Goal: Transaction & Acquisition: Purchase product/service

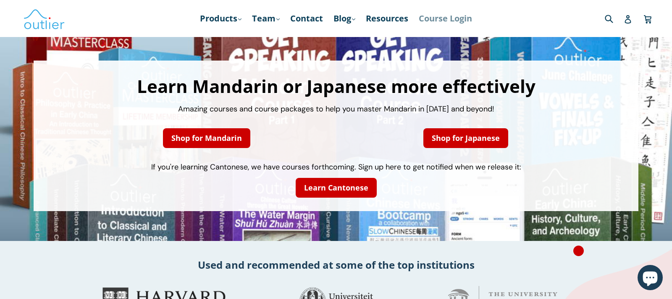
click at [465, 20] on link "Course Login" at bounding box center [446, 18] width 62 height 15
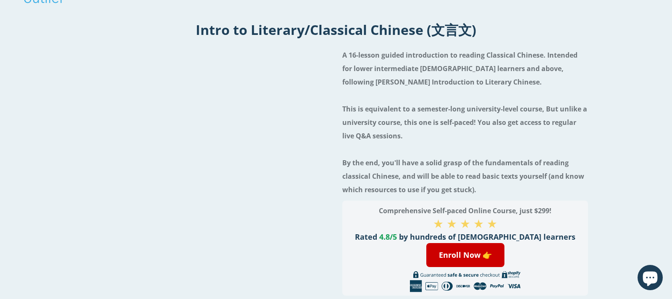
scroll to position [129, 0]
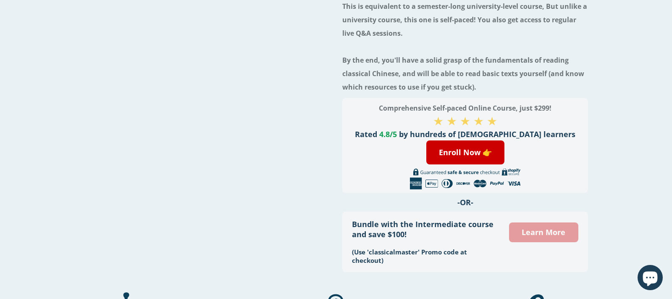
click at [526, 227] on link "Learn More" at bounding box center [543, 232] width 69 height 20
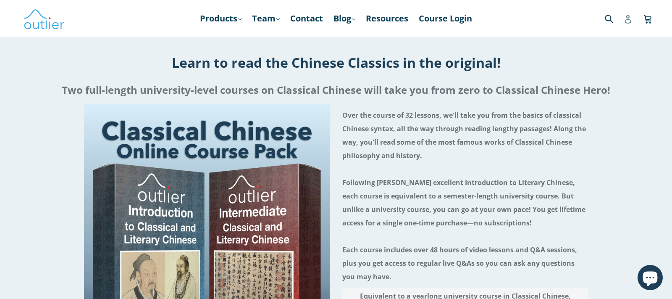
click at [626, 19] on icon at bounding box center [628, 19] width 6 height 8
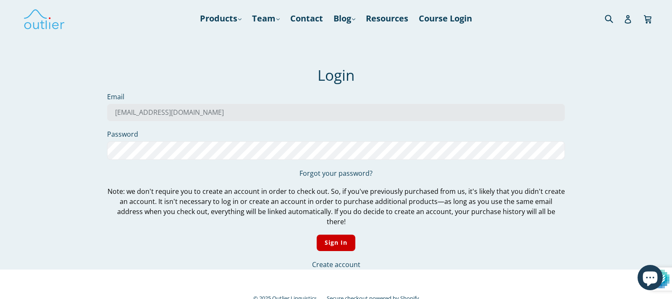
type input "[EMAIL_ADDRESS][DOMAIN_NAME]"
click at [317, 234] on input "Sign In" at bounding box center [336, 242] width 39 height 16
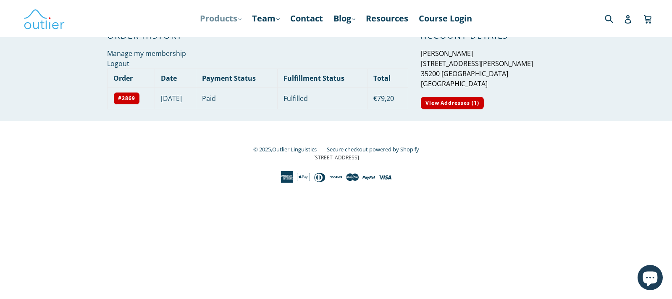
click at [227, 19] on link "Products .cls-1{fill:#231f20} expand" at bounding box center [221, 18] width 50 height 15
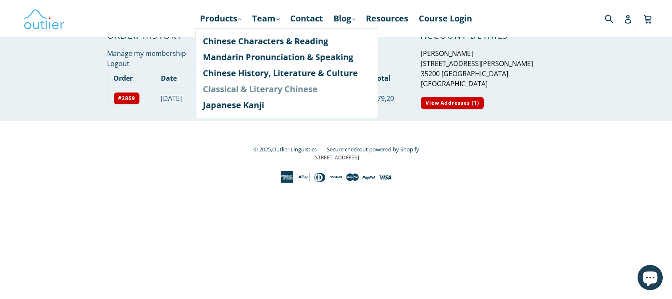
click at [234, 88] on link "Classical & Literary Chinese" at bounding box center [287, 89] width 168 height 16
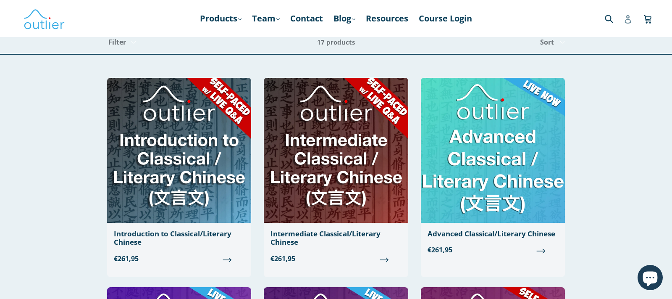
click at [631, 20] on icon at bounding box center [628, 19] width 8 height 8
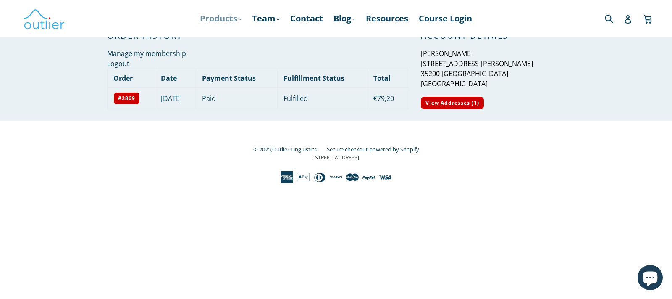
click at [232, 19] on link "Products .cls-1{fill:#231f20} expand" at bounding box center [221, 18] width 50 height 15
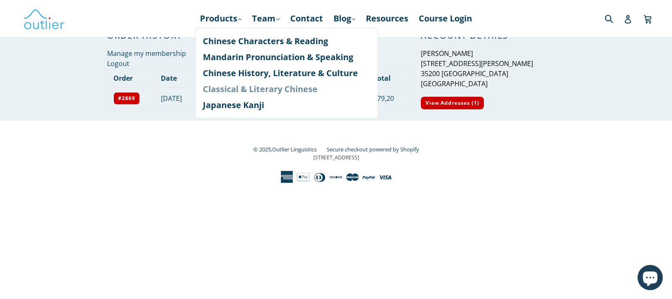
click at [212, 91] on link "Classical & Literary Chinese" at bounding box center [287, 89] width 168 height 16
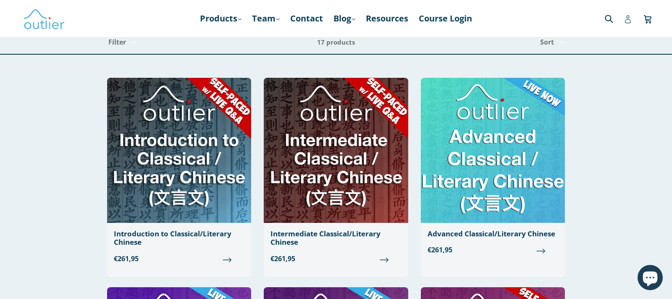
click at [625, 20] on icon at bounding box center [628, 19] width 8 height 8
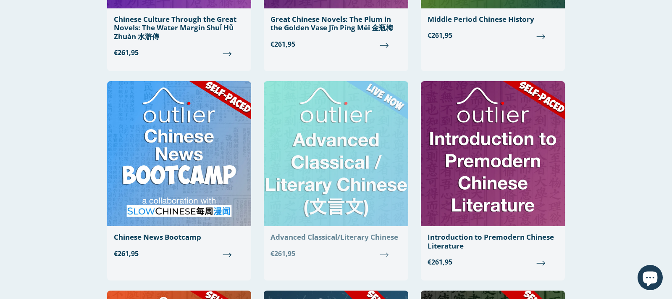
scroll to position [300, 0]
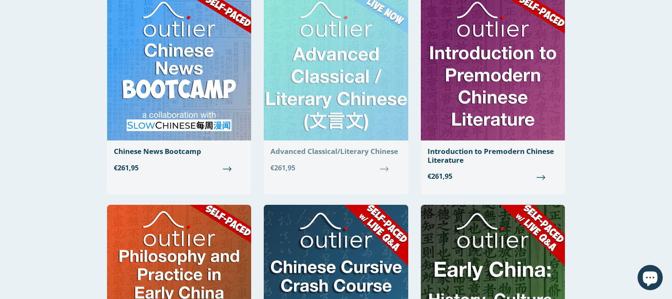
click at [346, 116] on img at bounding box center [336, 67] width 144 height 145
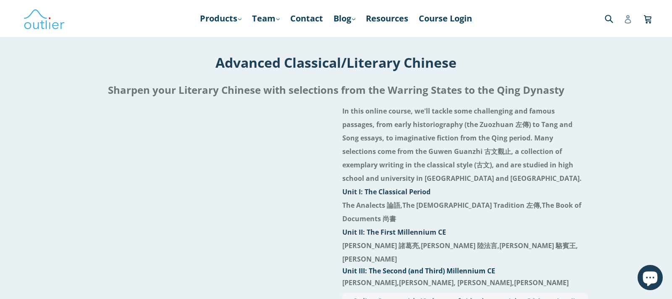
click at [630, 19] on icon at bounding box center [628, 19] width 8 height 8
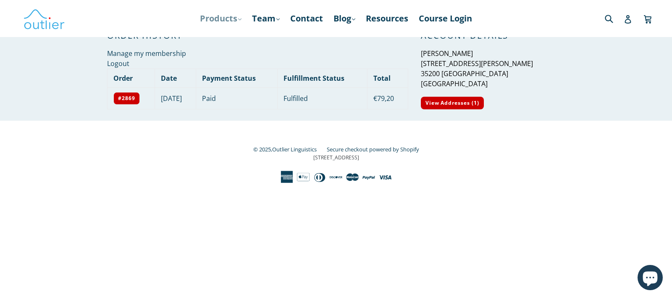
click at [221, 20] on link "Products .cls-1{fill:#231f20} expand" at bounding box center [221, 18] width 50 height 15
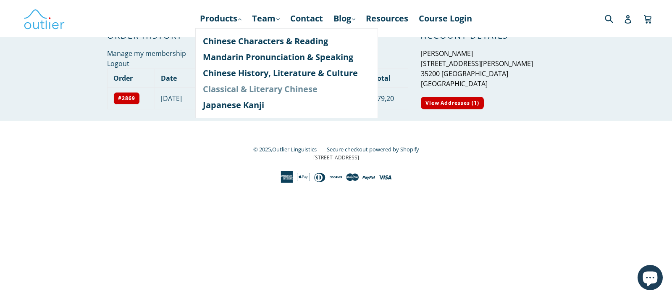
click at [215, 90] on link "Classical & Literary Chinese" at bounding box center [287, 89] width 168 height 16
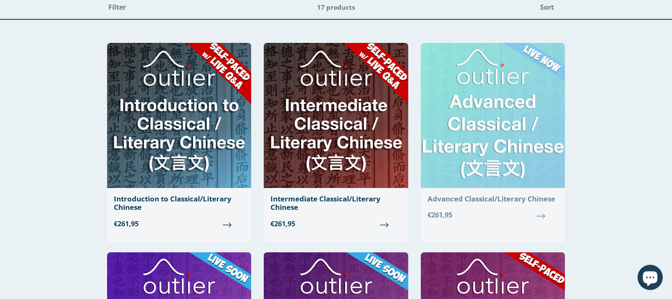
scroll to position [86, 0]
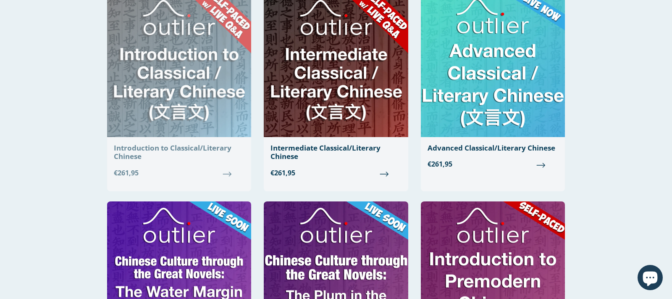
click at [202, 57] on img at bounding box center [179, 64] width 144 height 145
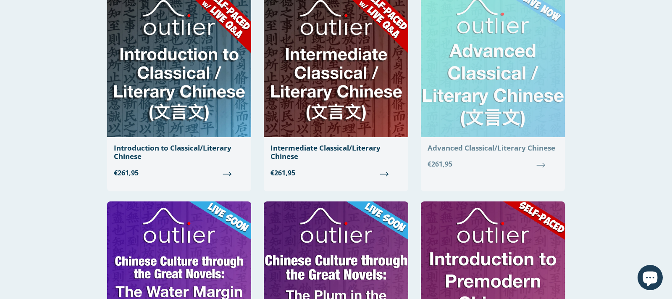
click at [505, 62] on img at bounding box center [493, 64] width 144 height 145
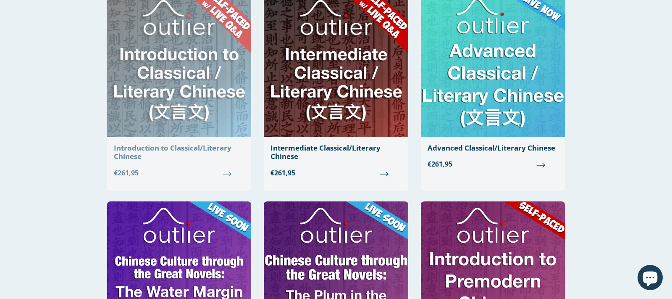
click at [182, 79] on img at bounding box center [179, 64] width 144 height 145
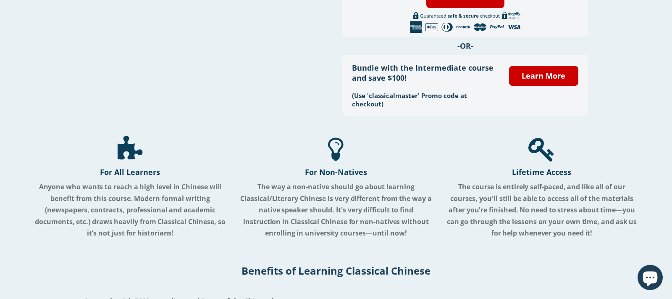
scroll to position [257, 0]
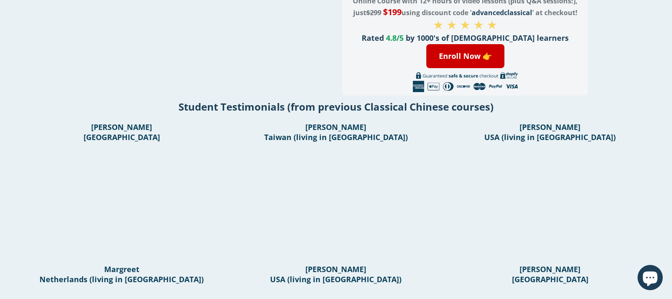
scroll to position [86, 0]
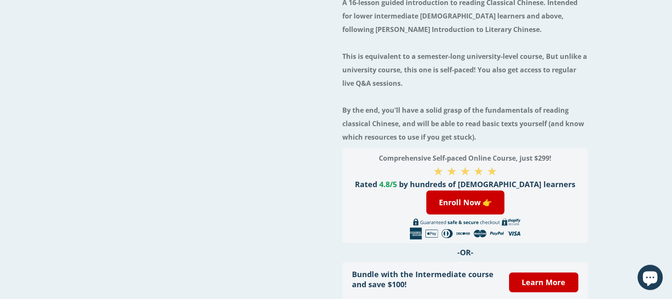
scroll to position [171, 0]
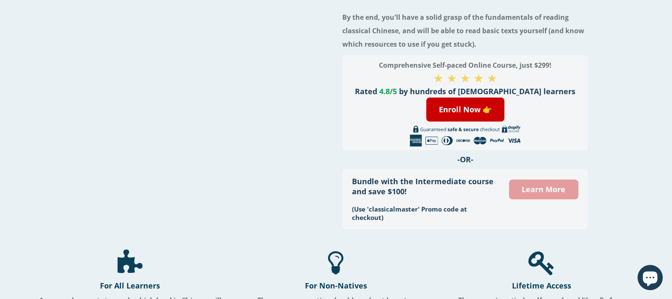
click at [552, 182] on link "Learn More" at bounding box center [543, 189] width 69 height 20
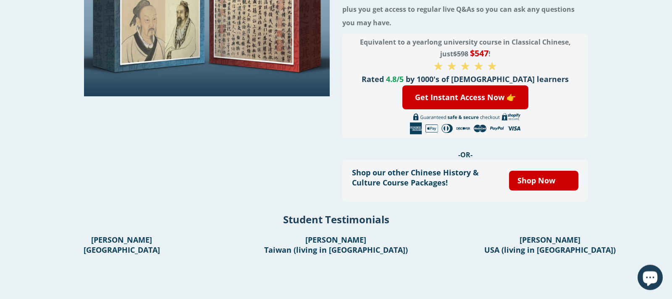
scroll to position [214, 0]
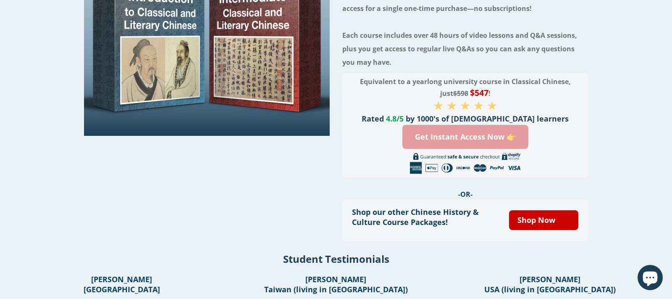
click at [479, 139] on link "Get Instant Access Now 👉" at bounding box center [466, 137] width 126 height 24
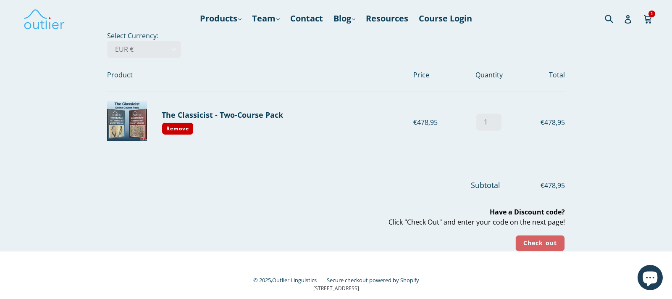
click at [537, 243] on input "Check out" at bounding box center [541, 243] width 50 height 16
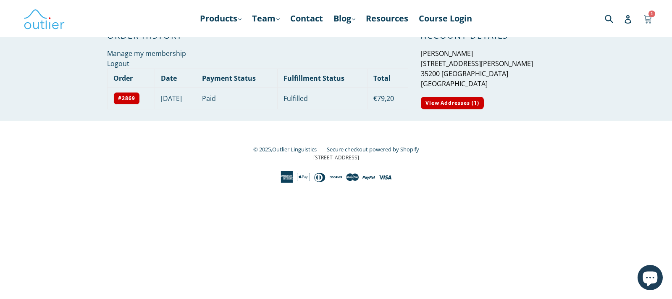
click at [650, 17] on icon at bounding box center [648, 18] width 8 height 6
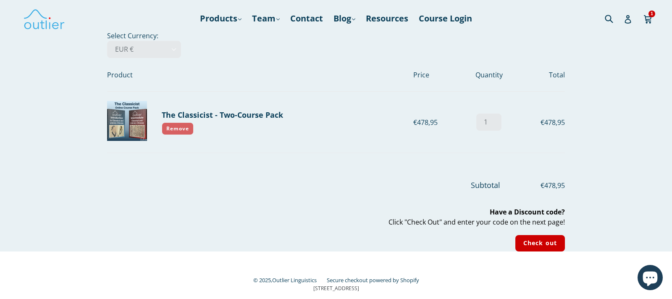
click at [178, 129] on link "Remove" at bounding box center [178, 128] width 32 height 13
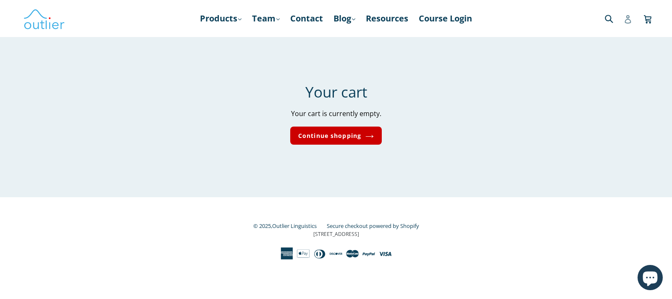
click at [629, 15] on icon at bounding box center [628, 19] width 8 height 8
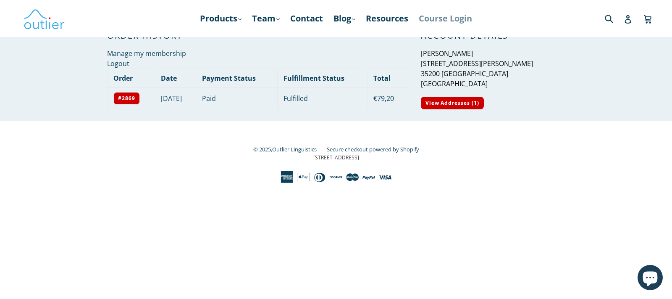
click at [450, 15] on link "Course Login" at bounding box center [446, 18] width 62 height 15
